Goal: Task Accomplishment & Management: Complete application form

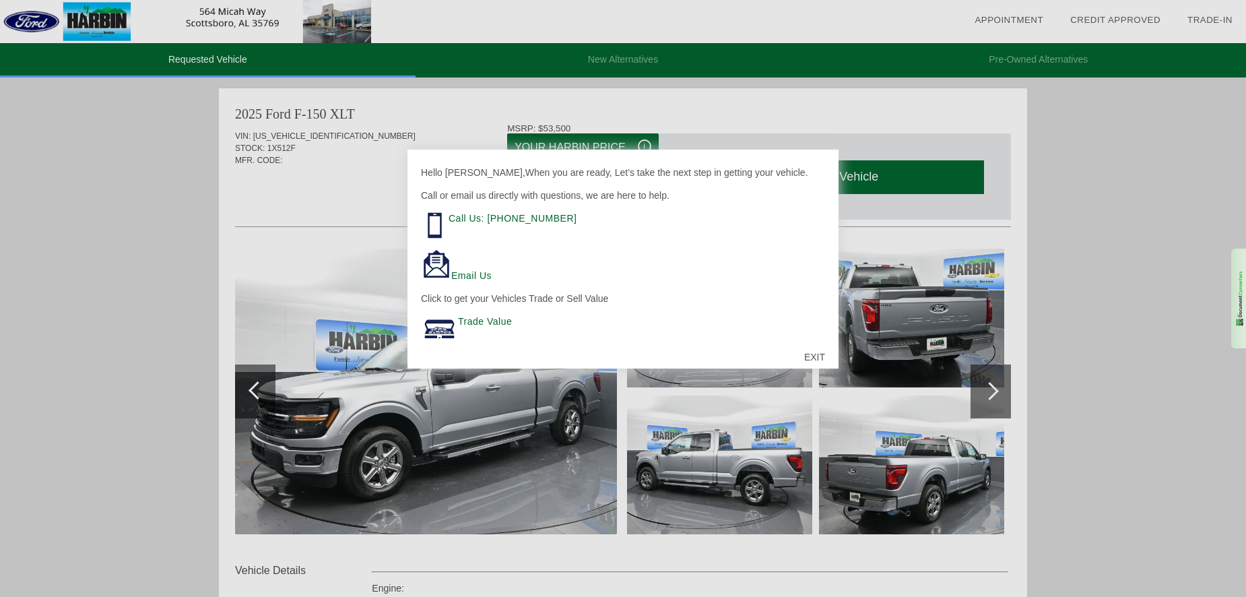
scroll to position [4, 0]
click at [812, 357] on div "EXIT" at bounding box center [815, 357] width 48 height 40
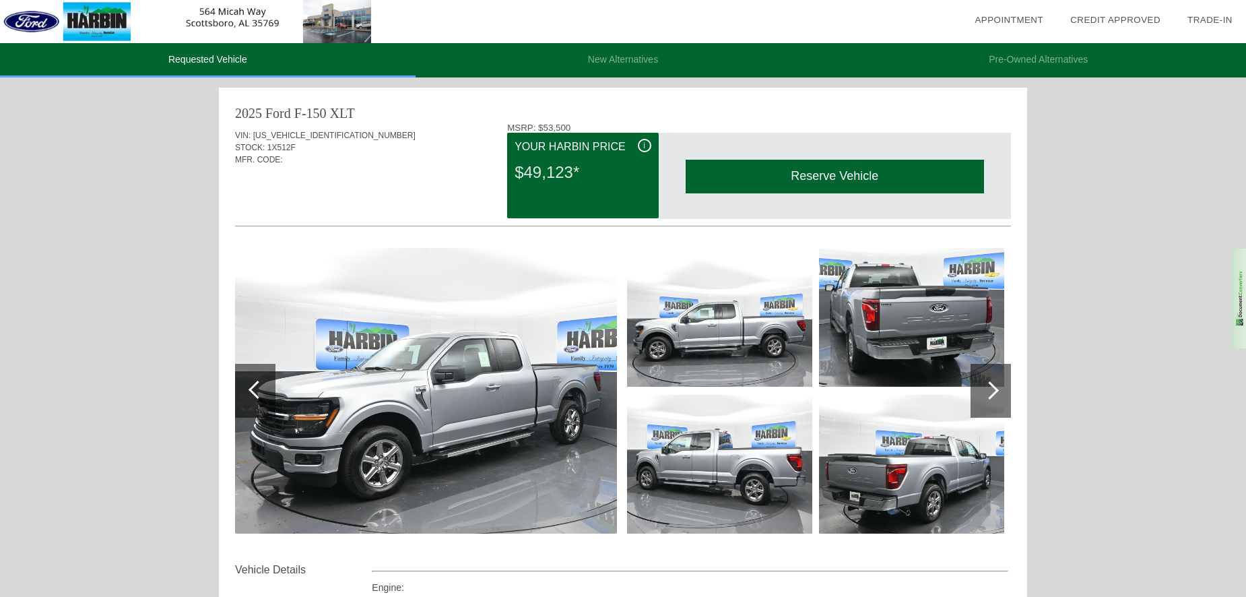
scroll to position [0, 0]
click at [991, 394] on div at bounding box center [990, 391] width 18 height 18
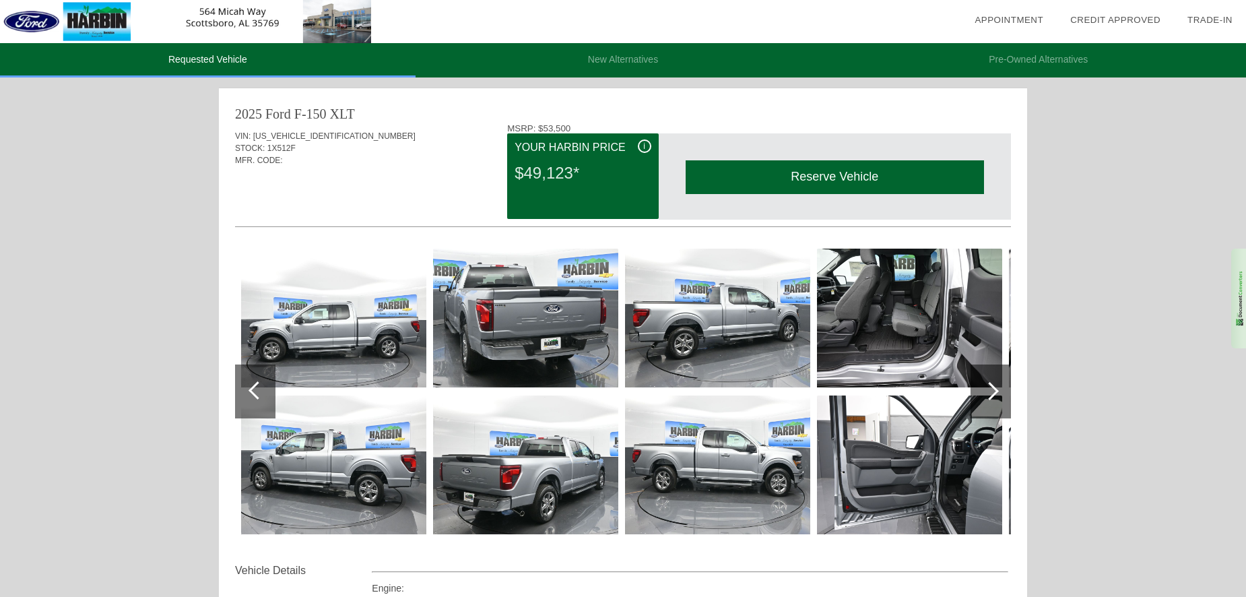
click at [991, 395] on div at bounding box center [990, 391] width 18 height 18
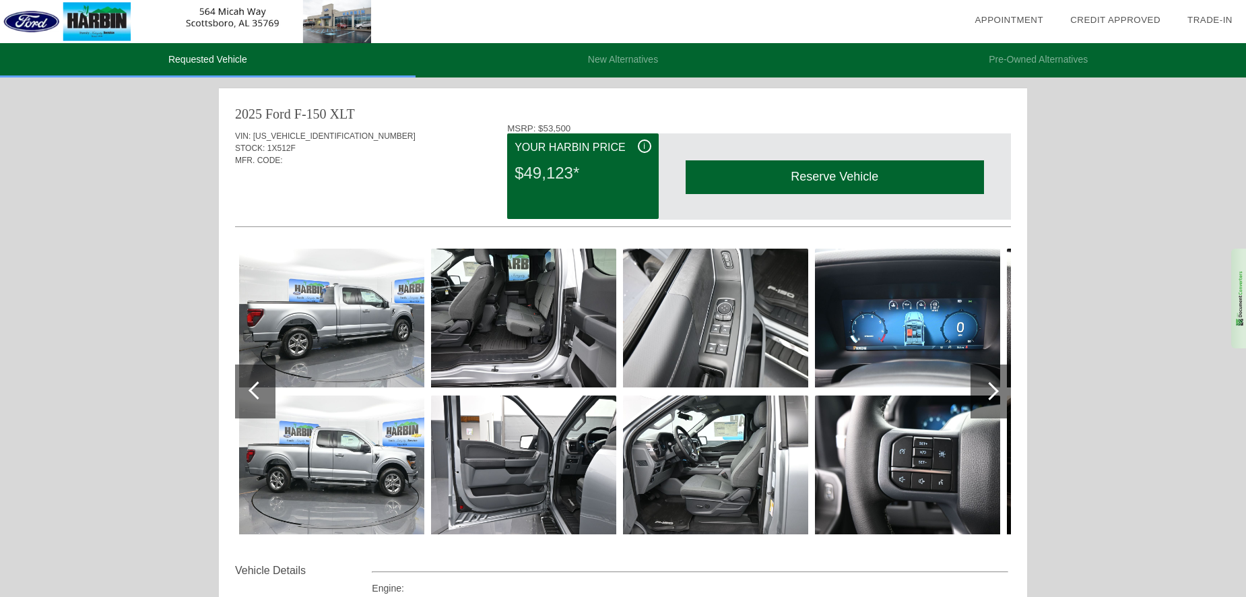
click at [991, 395] on div at bounding box center [990, 391] width 18 height 18
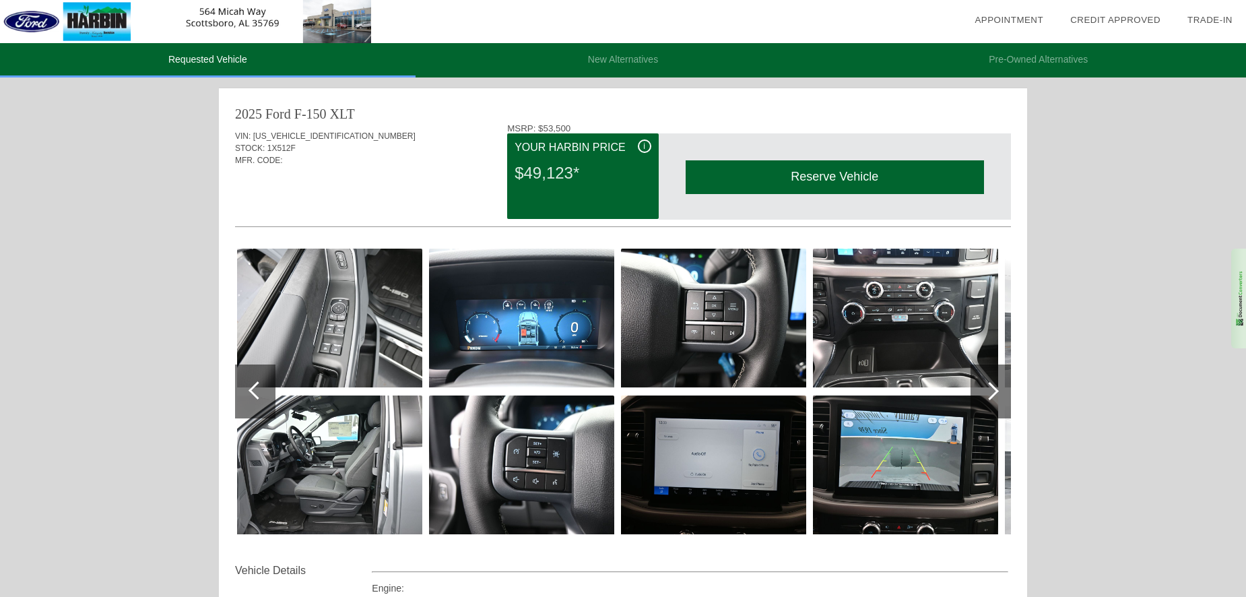
click at [991, 396] on div at bounding box center [990, 391] width 18 height 18
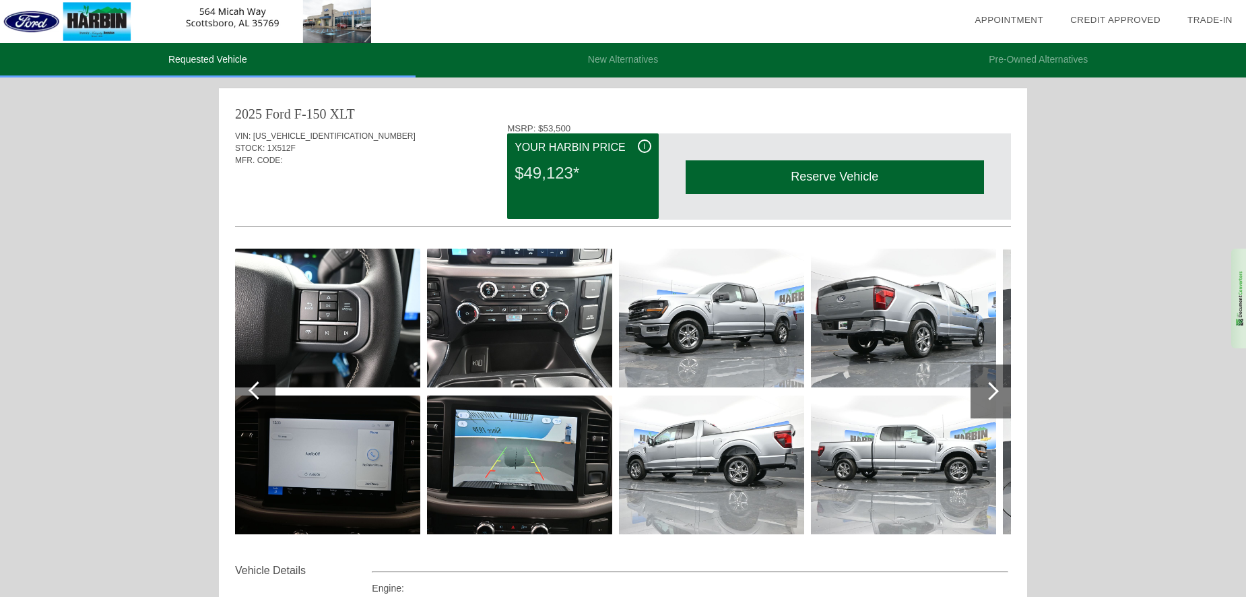
click at [991, 396] on div at bounding box center [990, 391] width 18 height 18
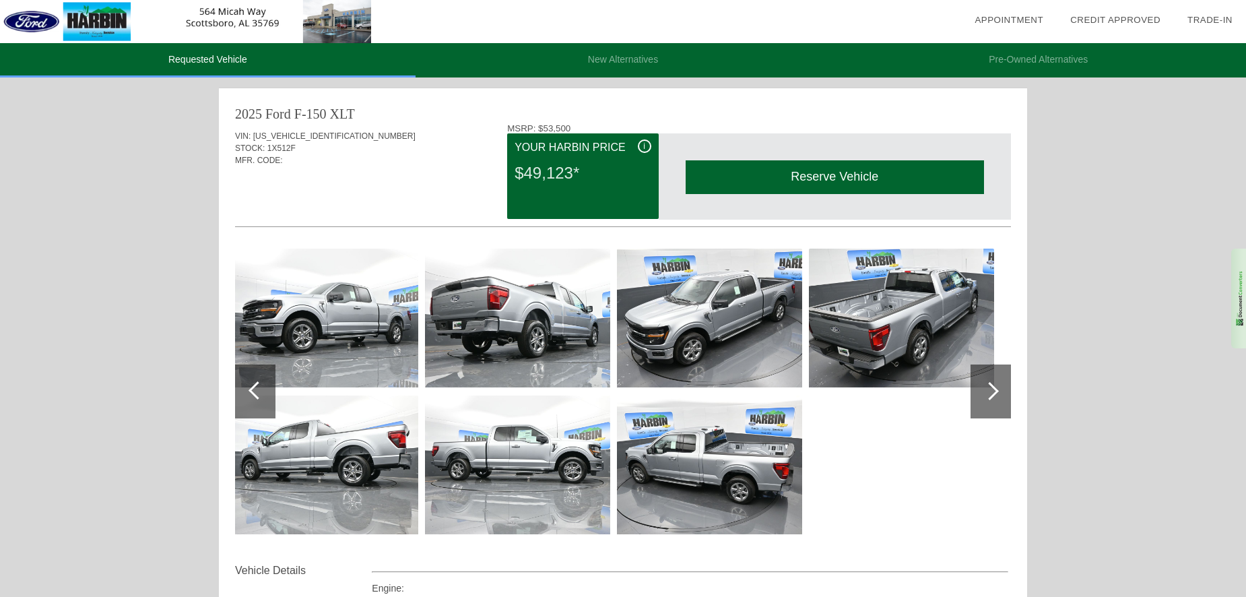
click at [991, 396] on div at bounding box center [990, 391] width 18 height 18
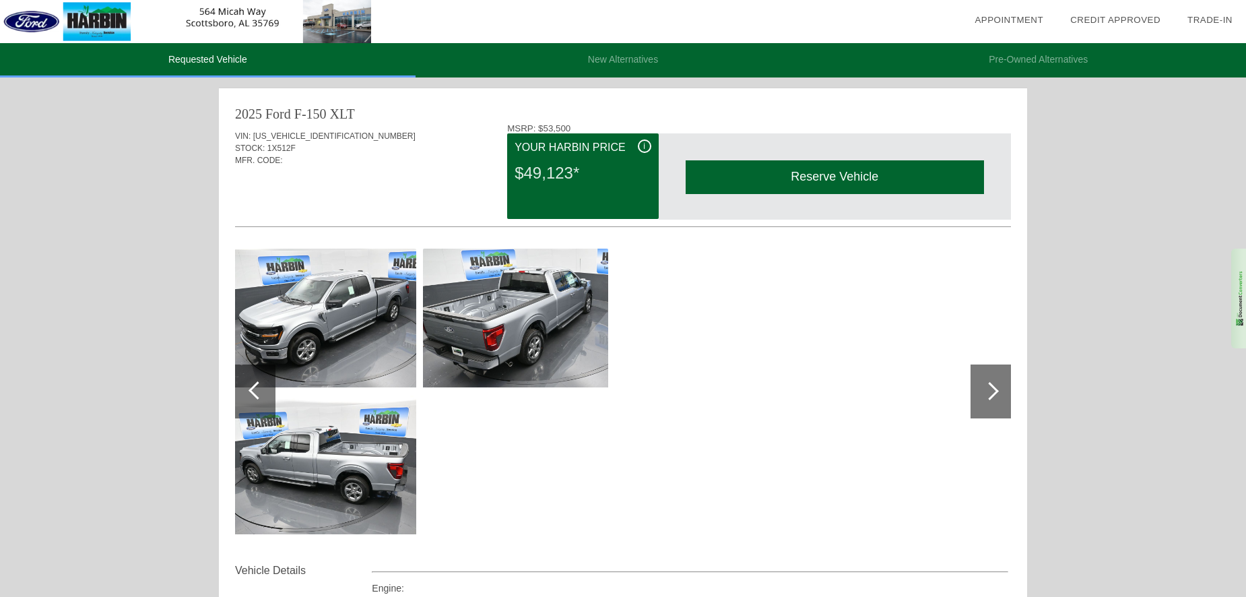
click at [991, 396] on div at bounding box center [990, 391] width 18 height 18
click at [249, 392] on div at bounding box center [255, 391] width 40 height 54
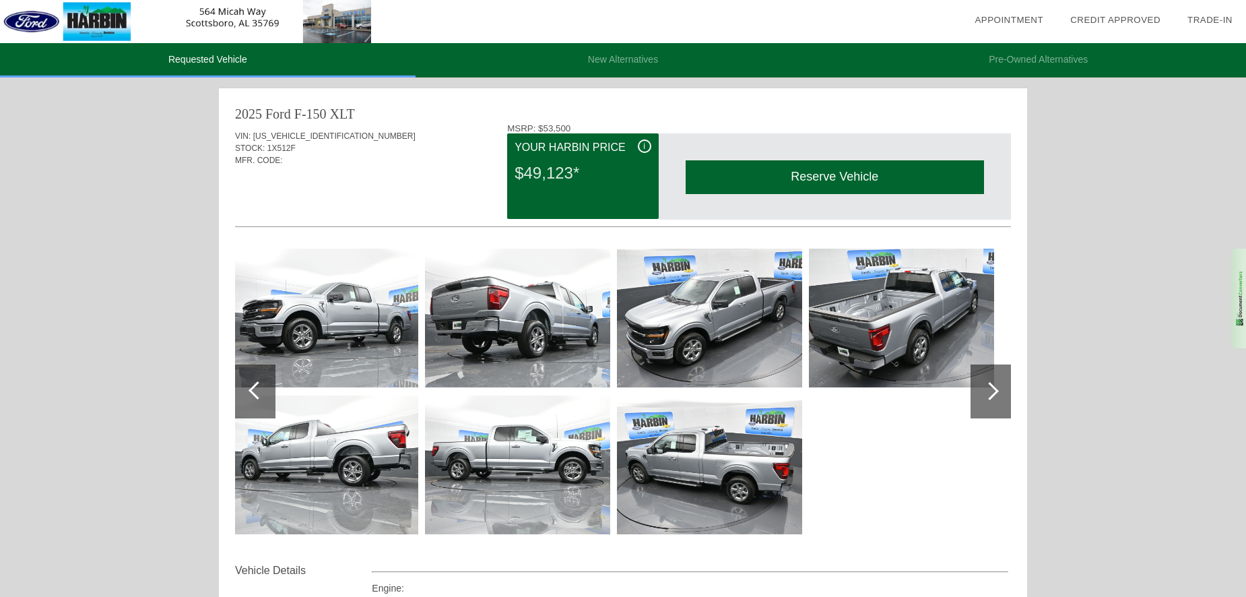
click at [251, 392] on div at bounding box center [258, 390] width 18 height 18
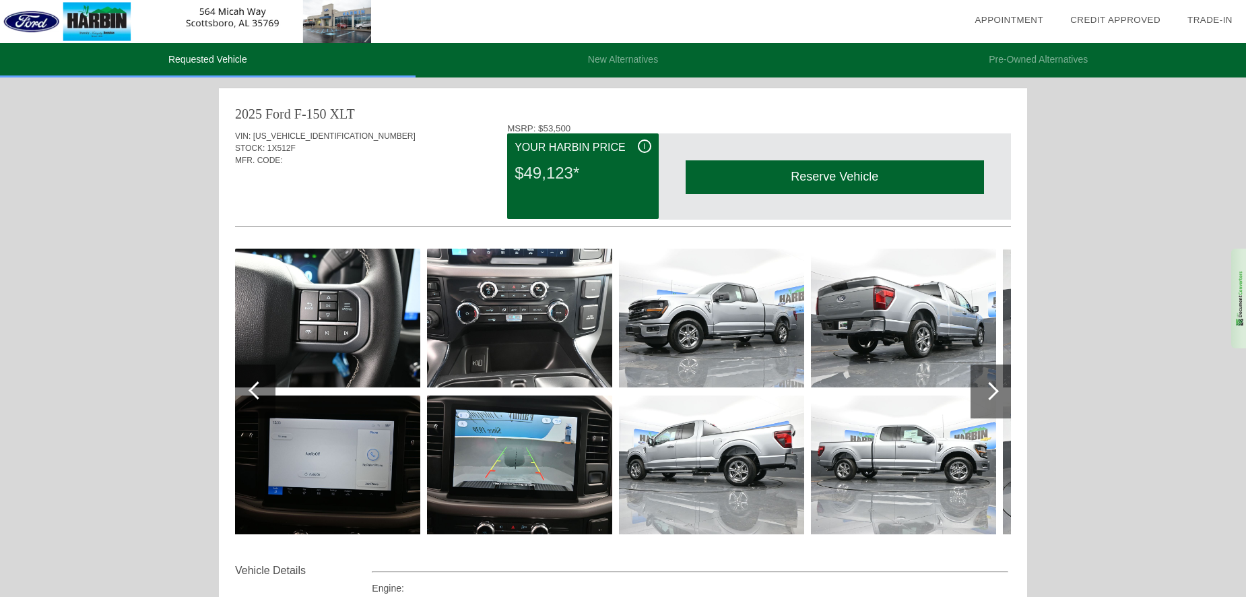
click at [251, 392] on div at bounding box center [258, 390] width 18 height 18
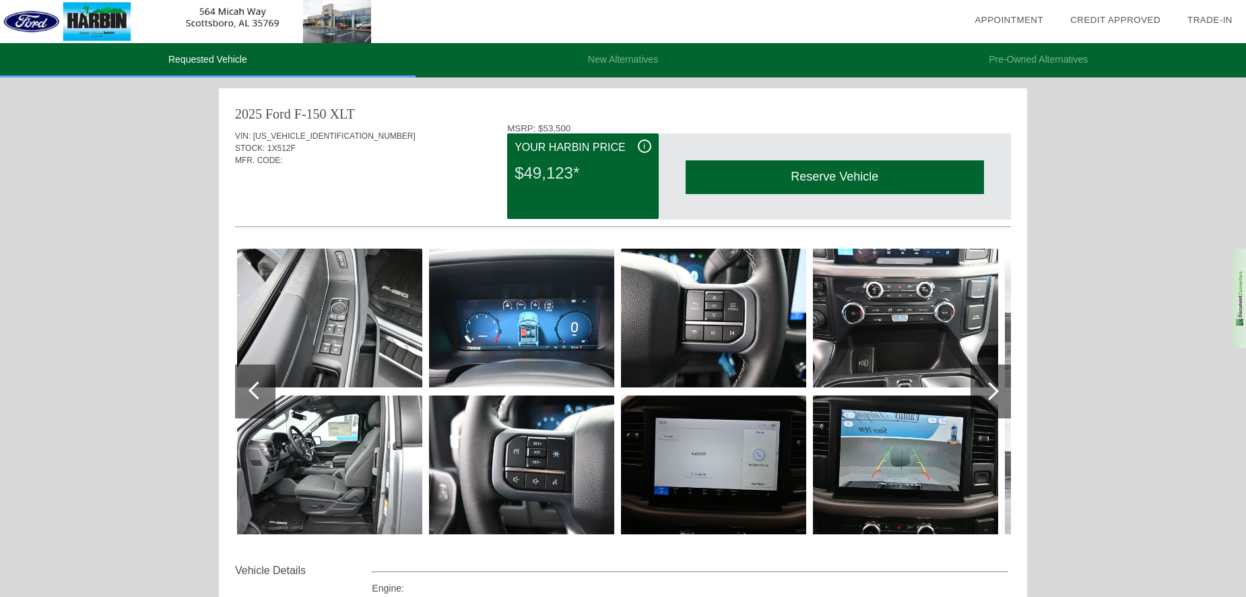
click at [251, 392] on div at bounding box center [258, 390] width 18 height 18
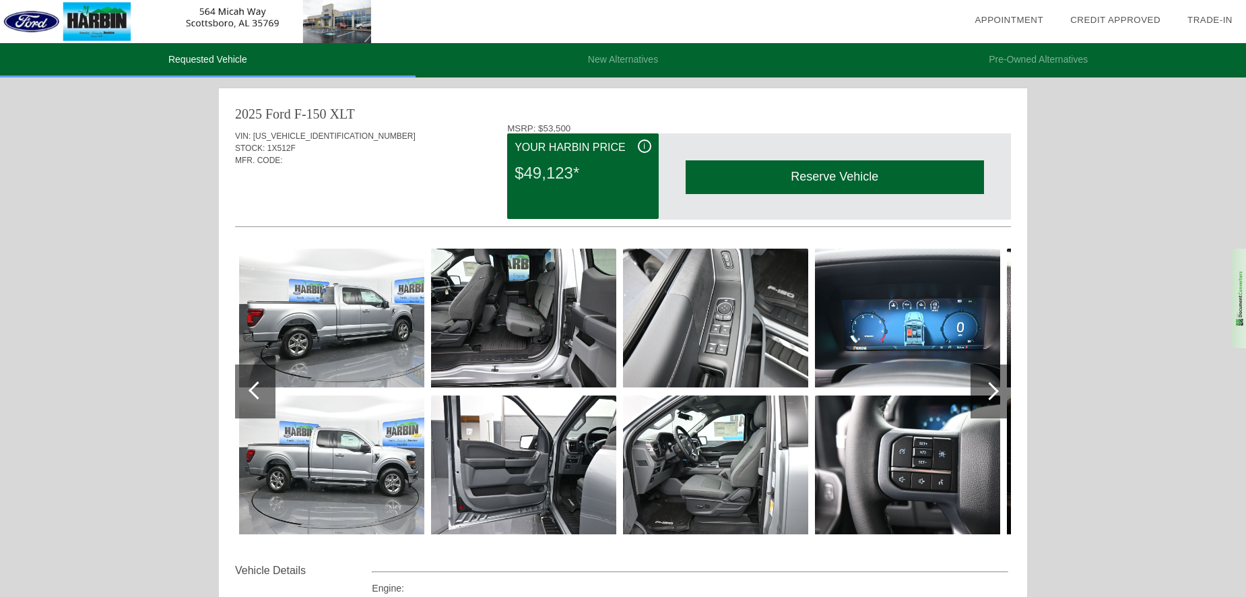
click at [251, 392] on div at bounding box center [258, 390] width 18 height 18
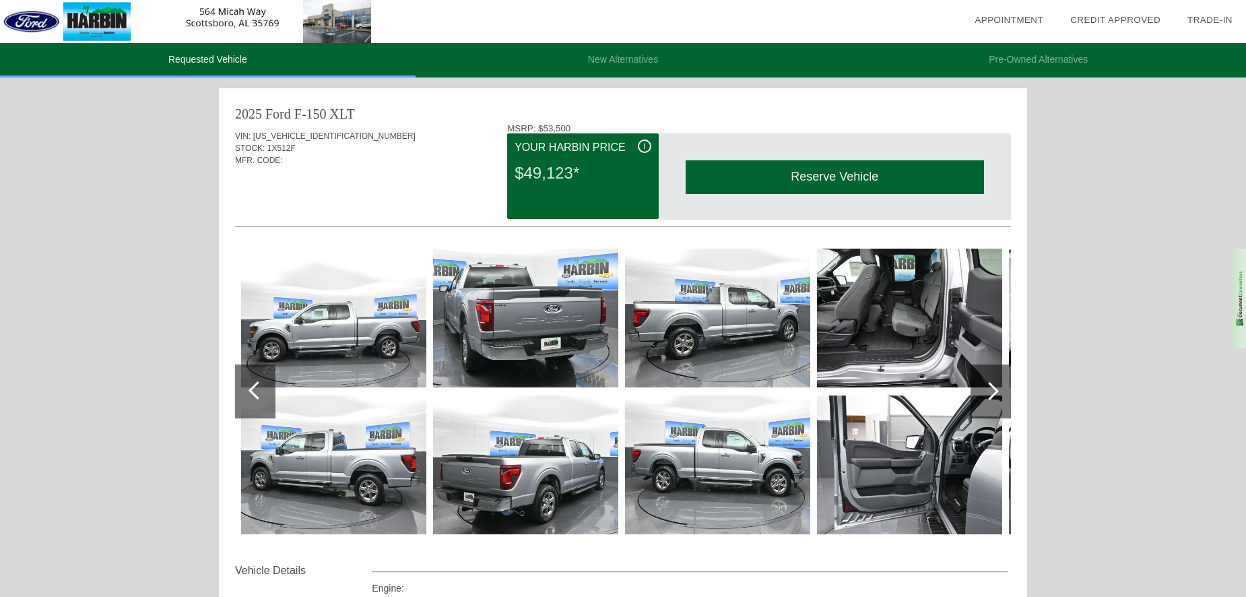
click at [251, 392] on div at bounding box center [258, 390] width 18 height 18
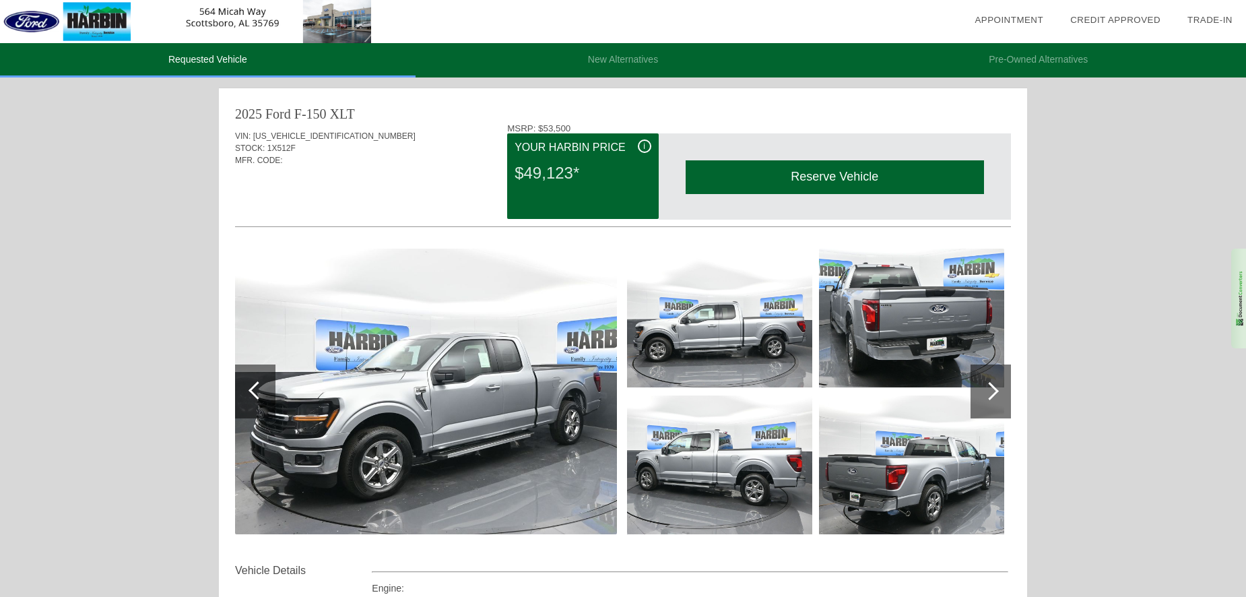
click at [251, 392] on div at bounding box center [258, 390] width 18 height 18
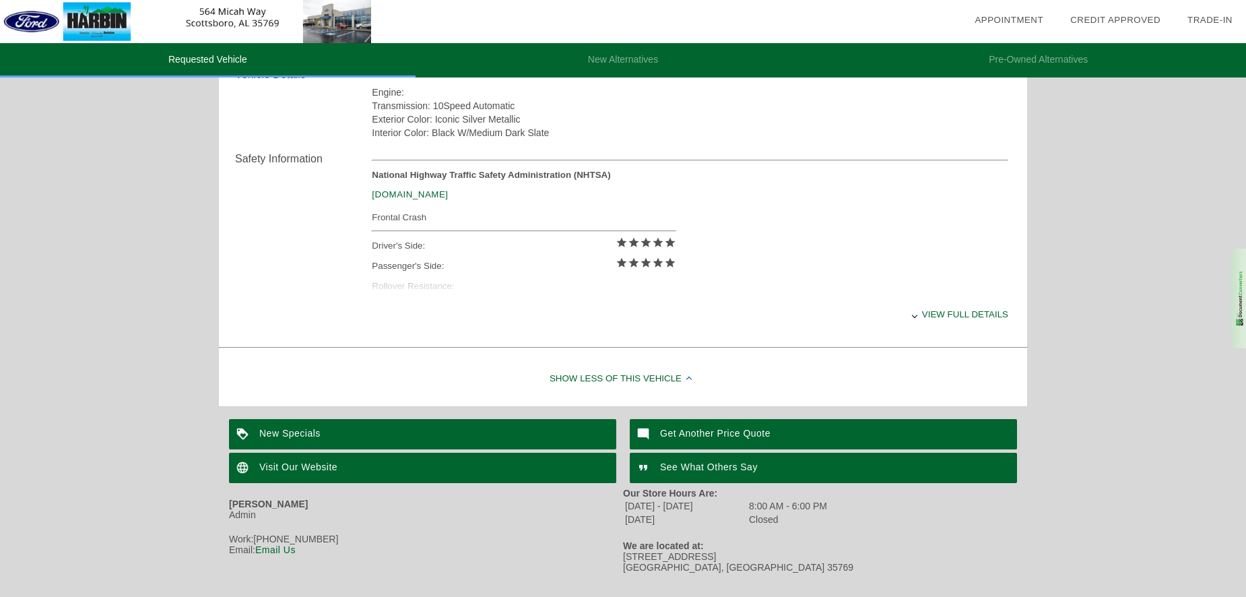
scroll to position [429, 0]
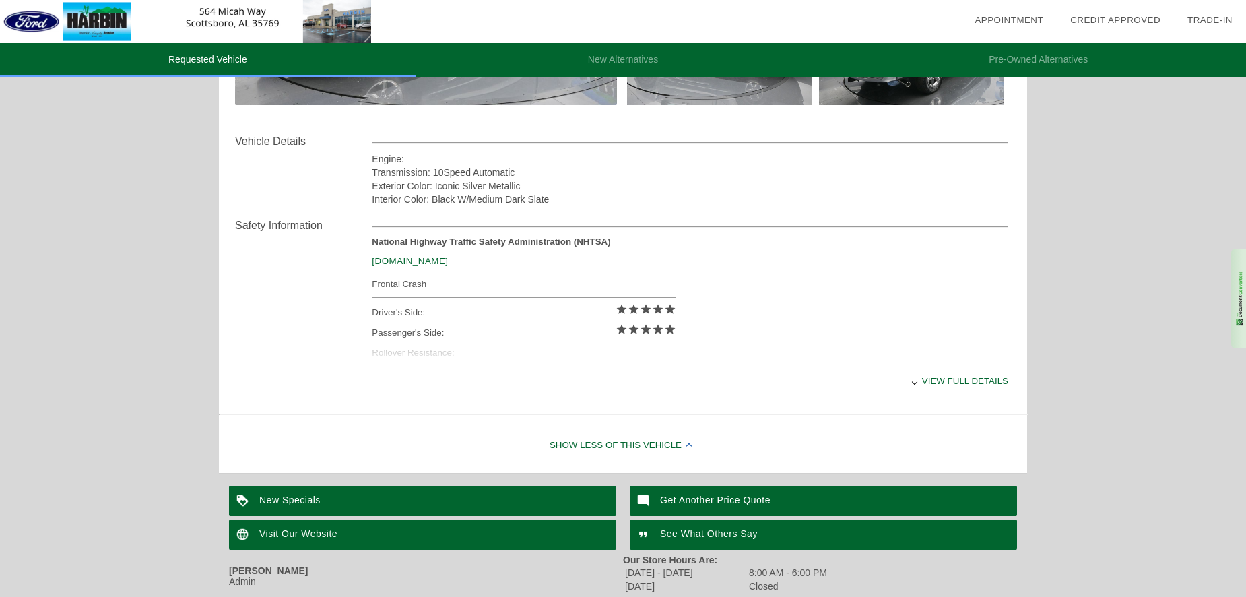
click at [969, 381] on div "View full details" at bounding box center [690, 380] width 637 height 33
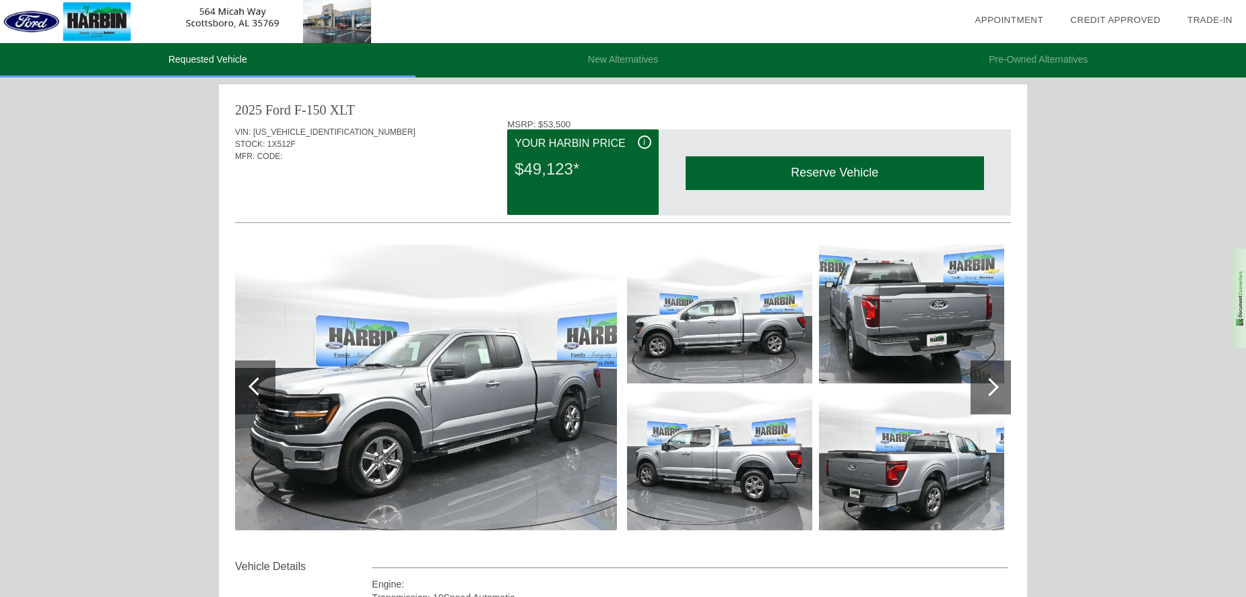
scroll to position [0, 0]
